Goal: Obtain resource: Obtain resource

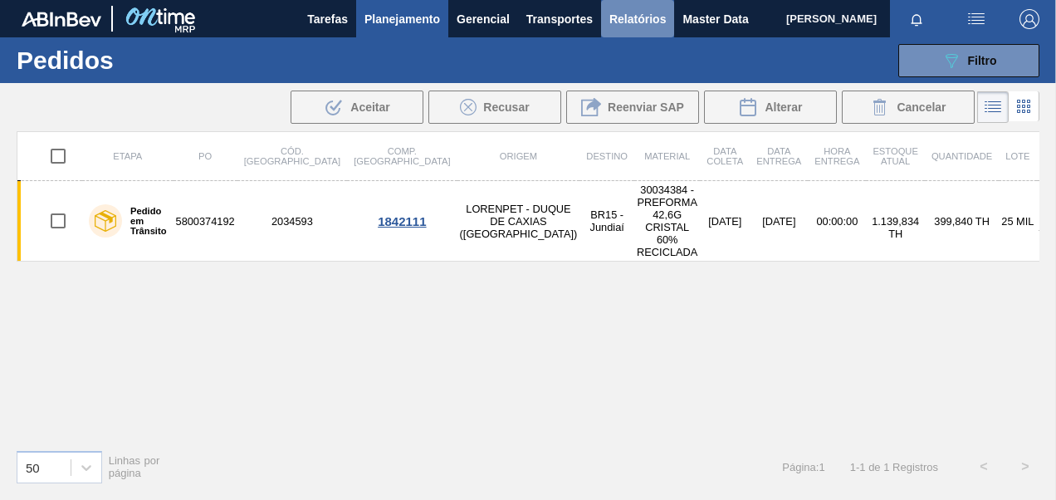
click at [657, 17] on span "Relatórios" at bounding box center [637, 19] width 56 height 20
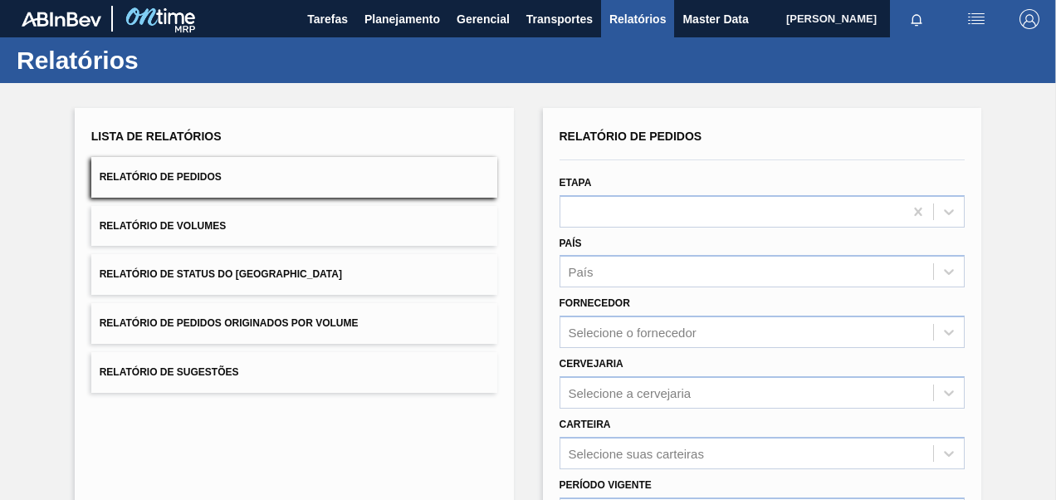
click at [234, 332] on button "Relatório de Pedidos Originados por Volume" at bounding box center [294, 323] width 406 height 41
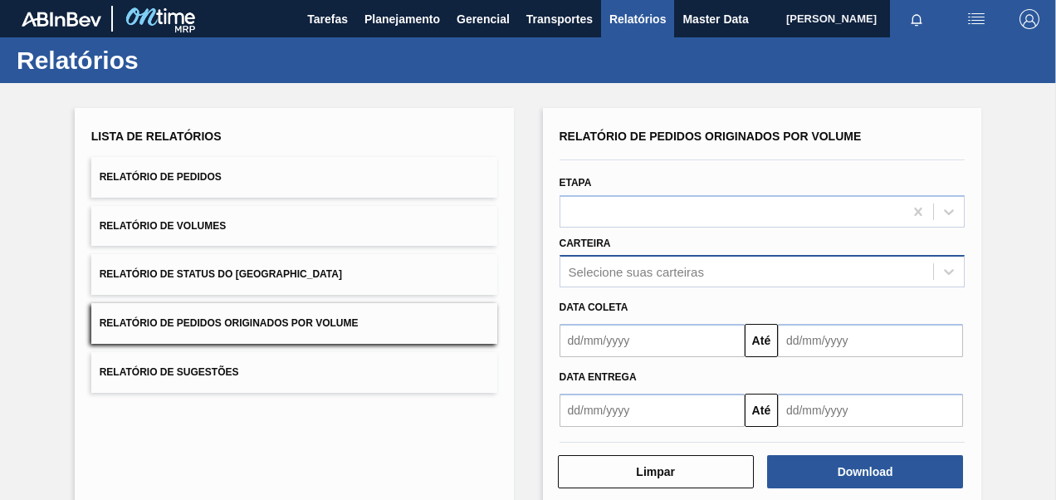
click at [604, 277] on div "Selecione suas carteiras" at bounding box center [763, 271] width 406 height 32
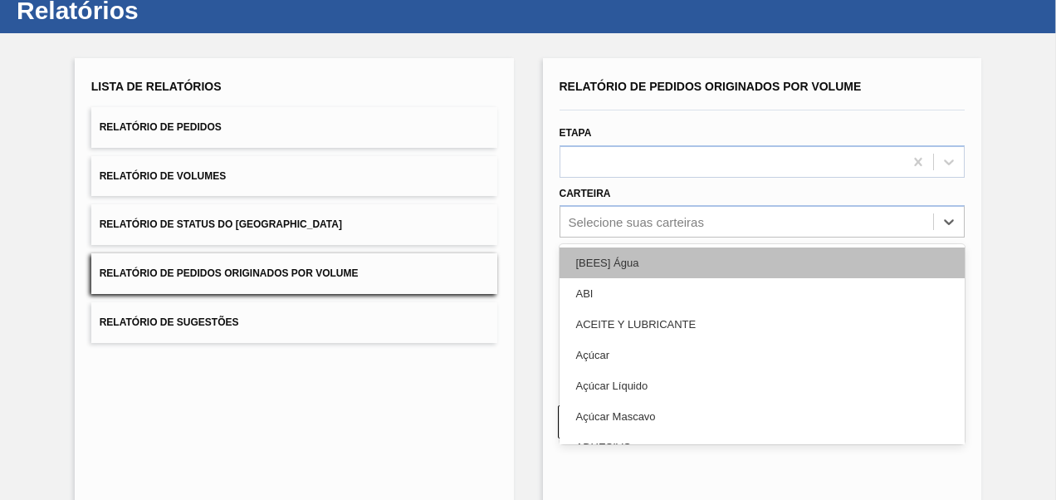
scroll to position [50, 0]
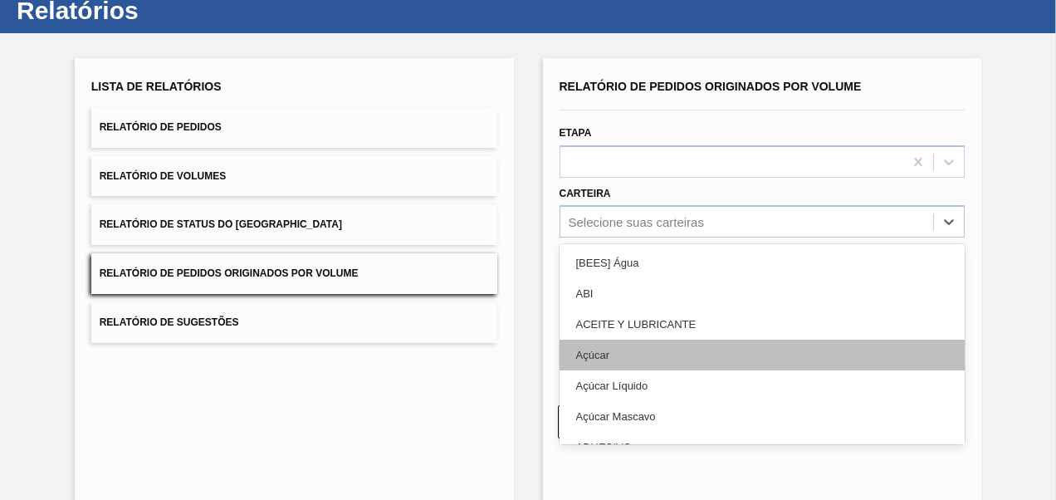
click at [610, 346] on div "Açúcar" at bounding box center [763, 355] width 406 height 31
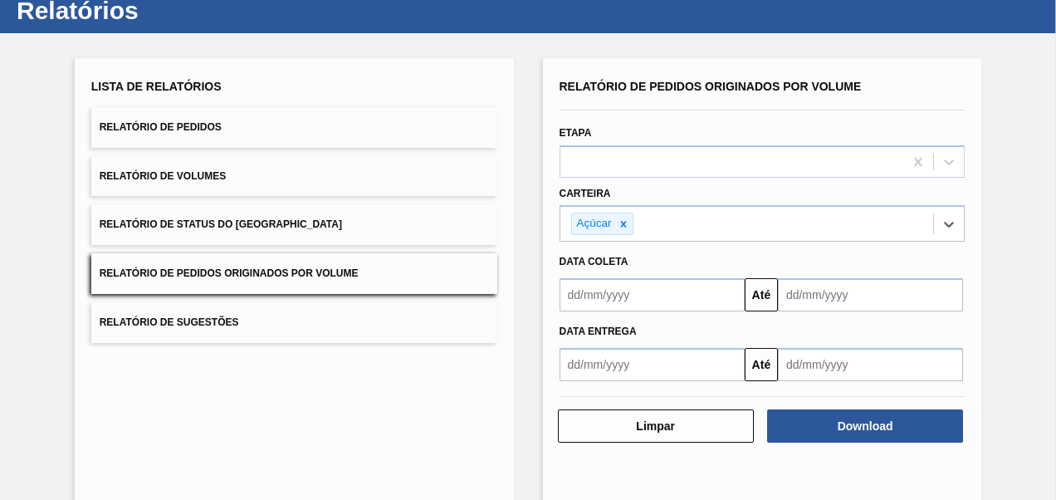
click at [604, 298] on input "text" at bounding box center [652, 294] width 185 height 33
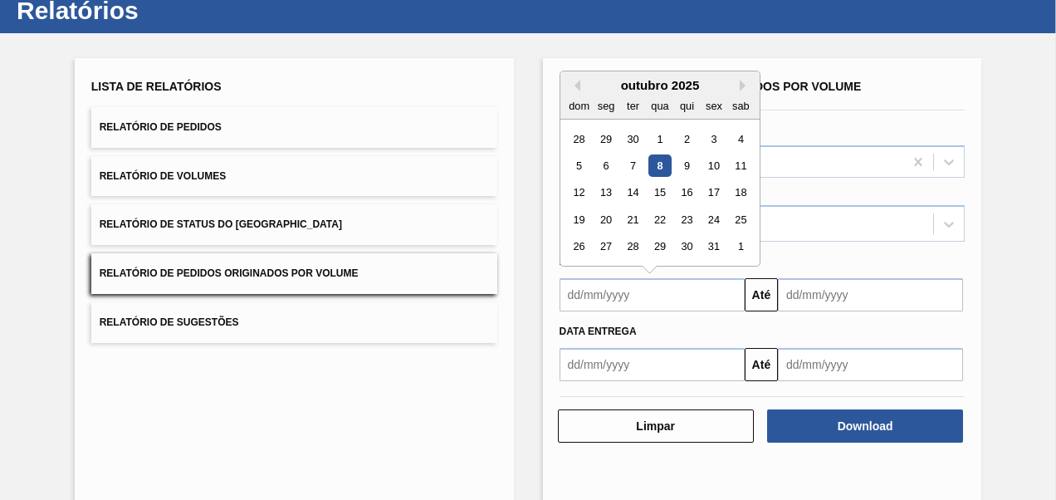
type input "[DATE]"
click at [850, 294] on input "text" at bounding box center [870, 294] width 185 height 33
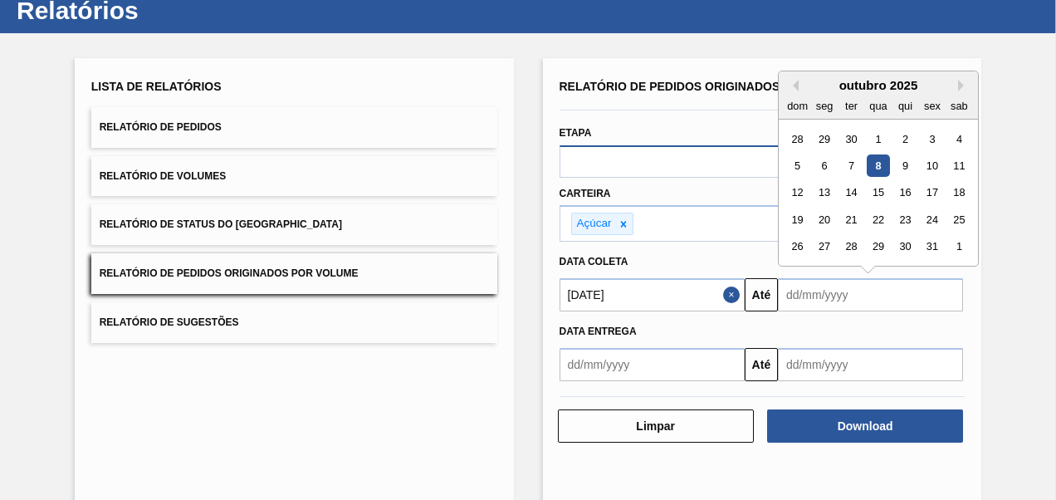
click at [905, 159] on div "9" at bounding box center [905, 165] width 22 height 22
type input "[DATE]"
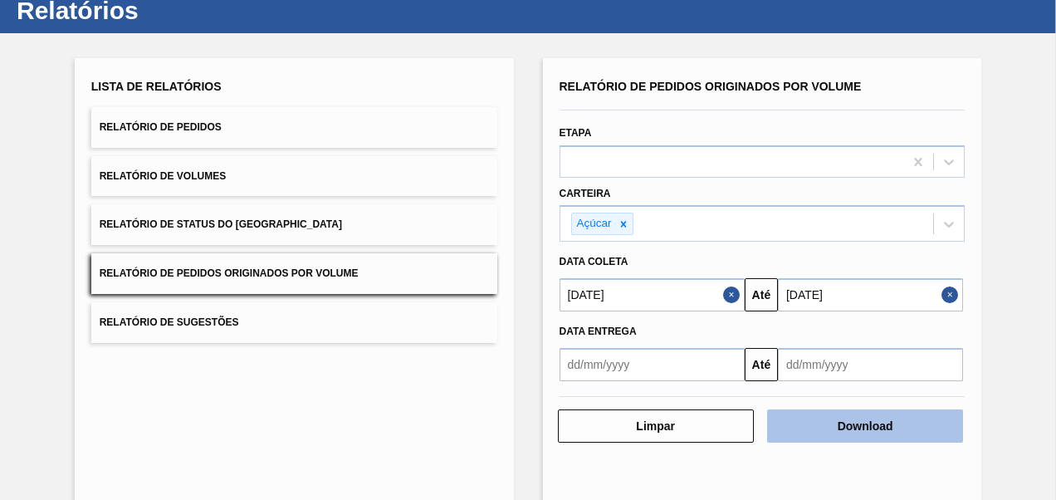
click at [852, 427] on button "Download" at bounding box center [865, 425] width 196 height 33
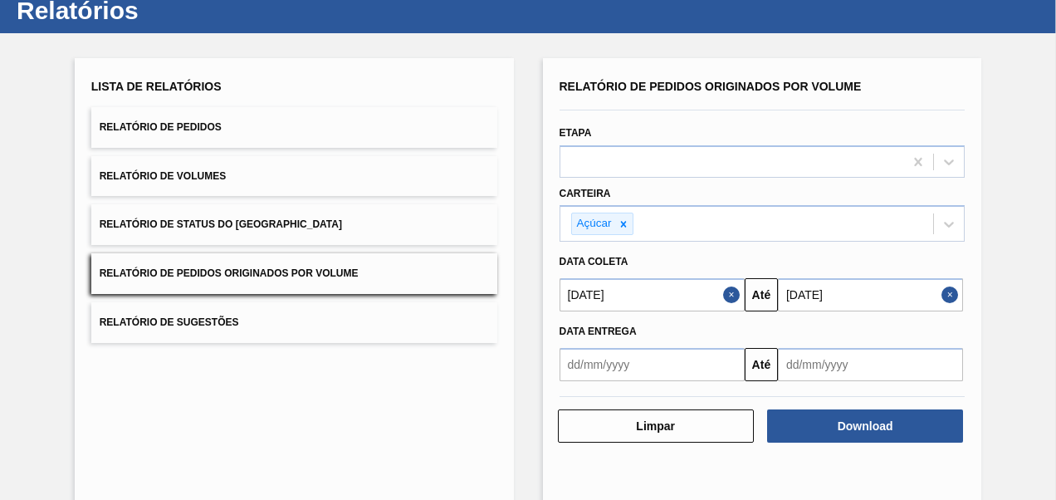
click at [202, 125] on span "Relatório de Pedidos" at bounding box center [161, 127] width 122 height 12
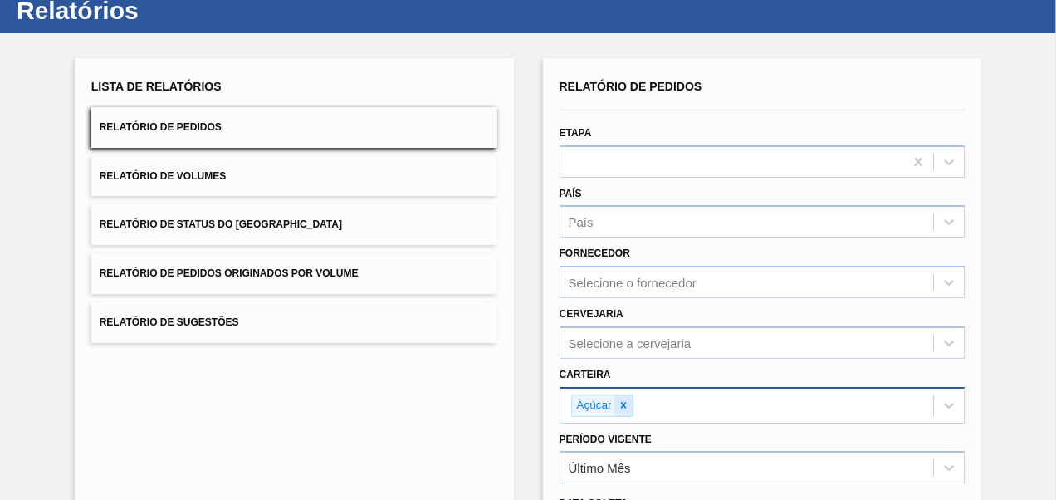
click at [619, 409] on icon at bounding box center [624, 405] width 12 height 12
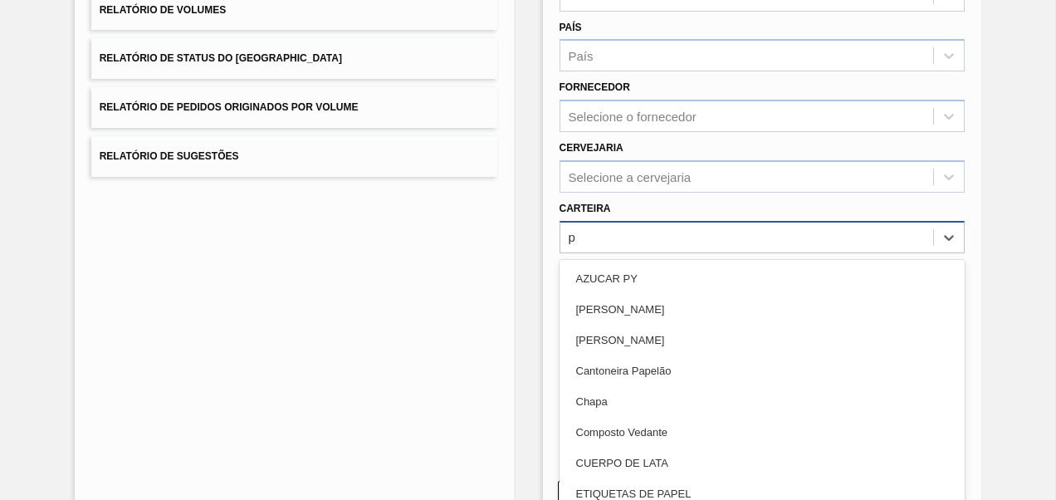
scroll to position [230, 0]
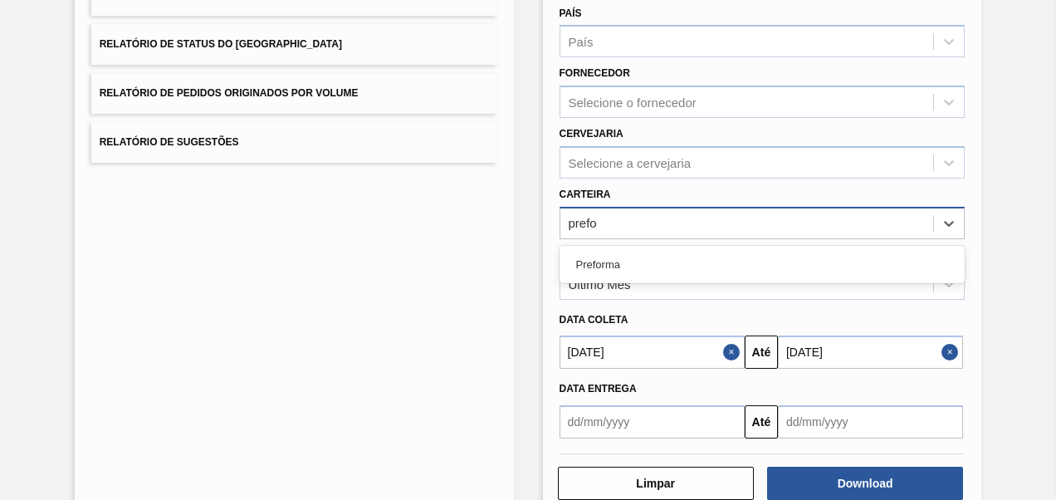
type input "prefor"
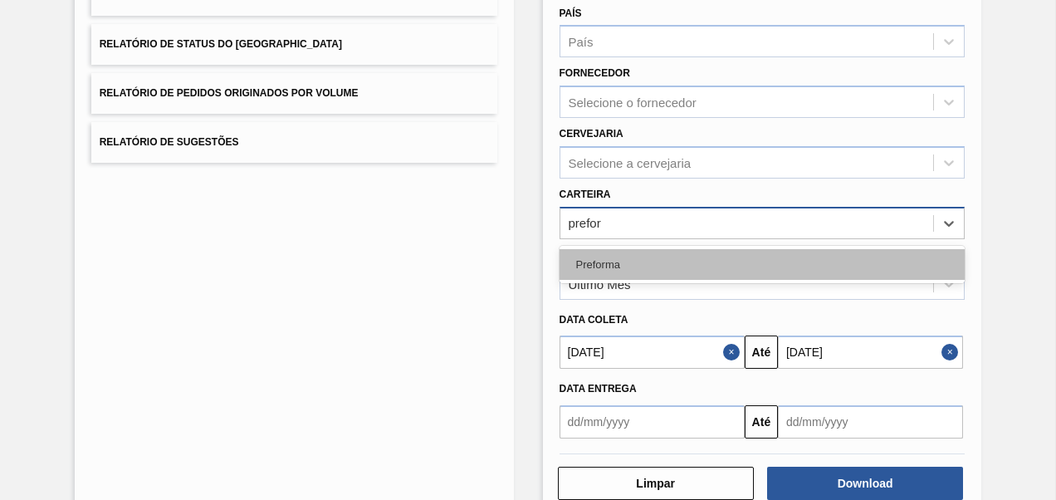
click at [666, 267] on div "Preforma" at bounding box center [763, 264] width 406 height 31
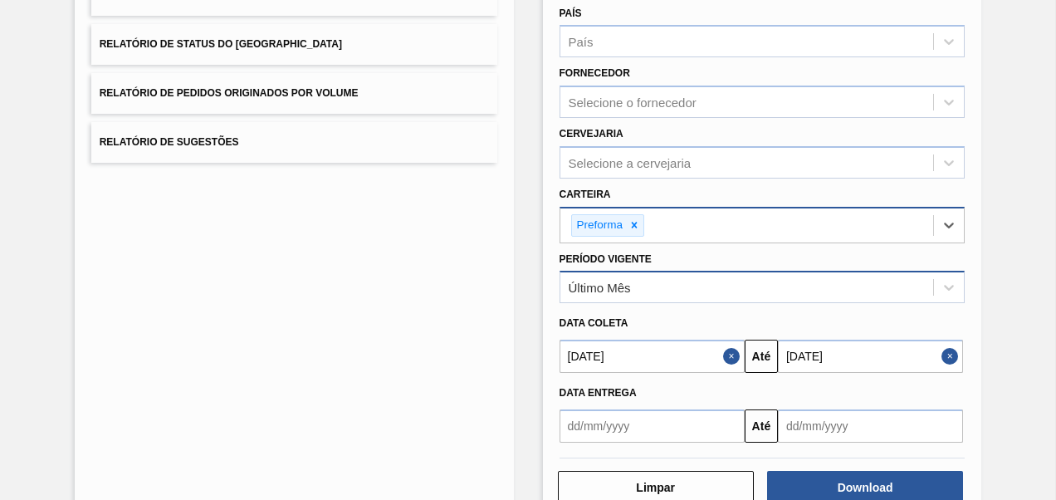
click at [656, 292] on div "Último Mês" at bounding box center [747, 288] width 374 height 24
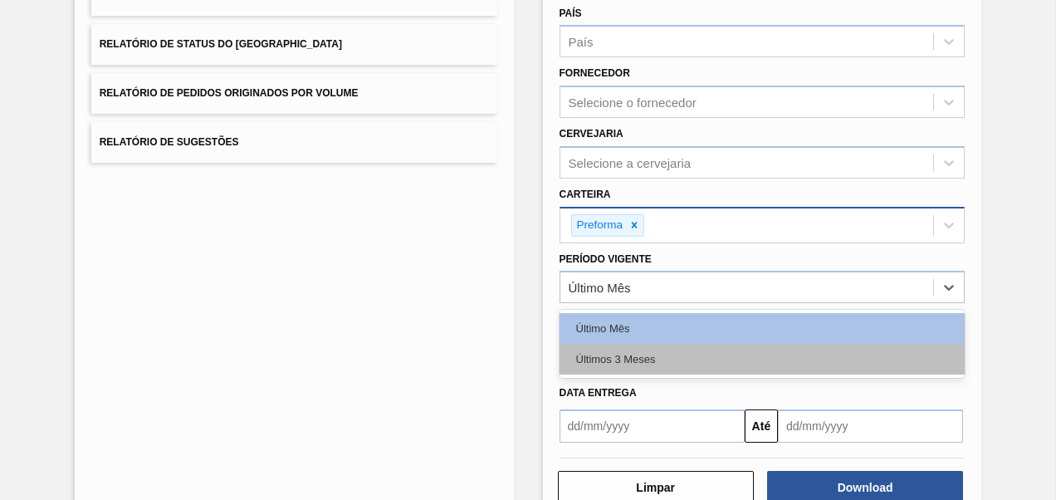
click at [632, 356] on div "Últimos 3 Meses" at bounding box center [763, 359] width 406 height 31
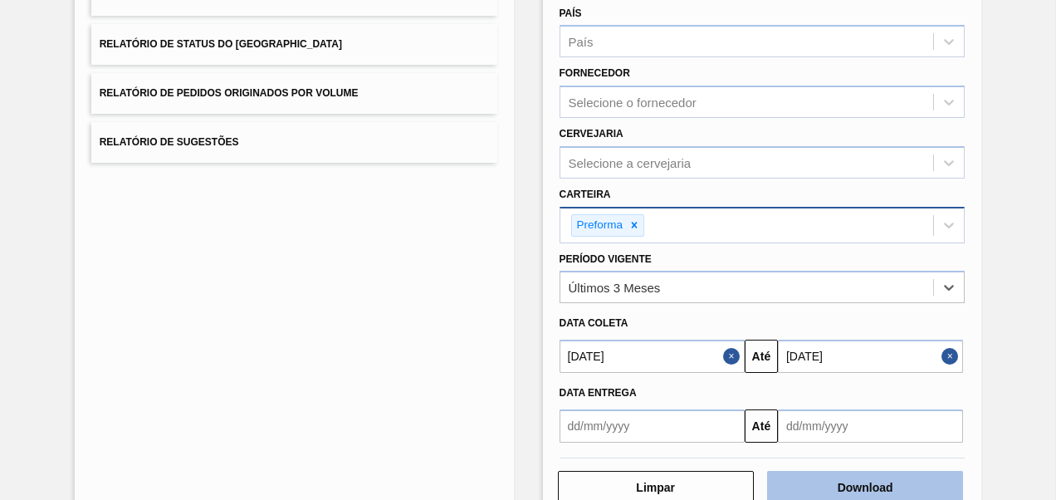
click at [840, 477] on button "Download" at bounding box center [865, 487] width 196 height 33
